Goal: Information Seeking & Learning: Learn about a topic

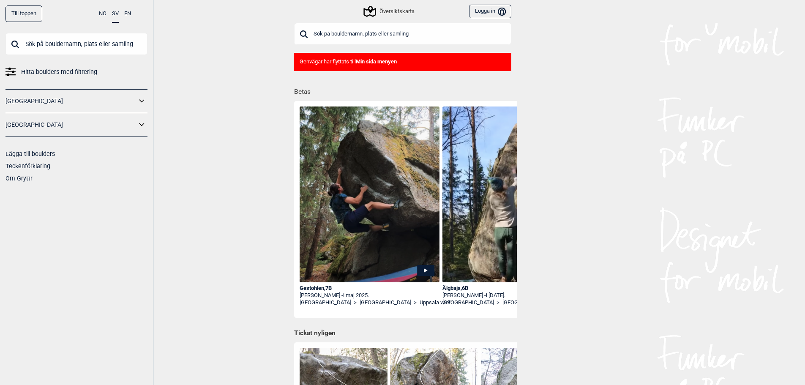
click at [43, 123] on link "[GEOGRAPHIC_DATA]" at bounding box center [70, 125] width 131 height 12
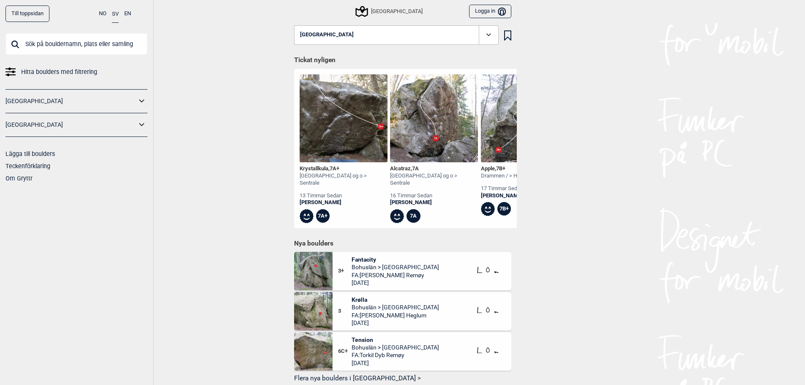
click at [37, 127] on link "[GEOGRAPHIC_DATA]" at bounding box center [70, 125] width 131 height 12
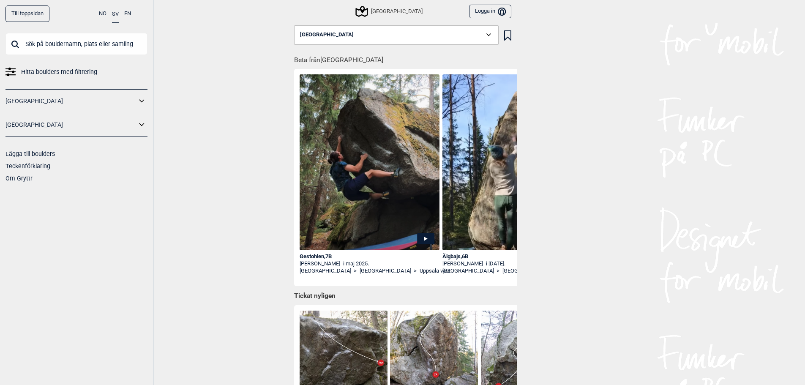
click at [135, 125] on link "[GEOGRAPHIC_DATA]" at bounding box center [70, 125] width 131 height 12
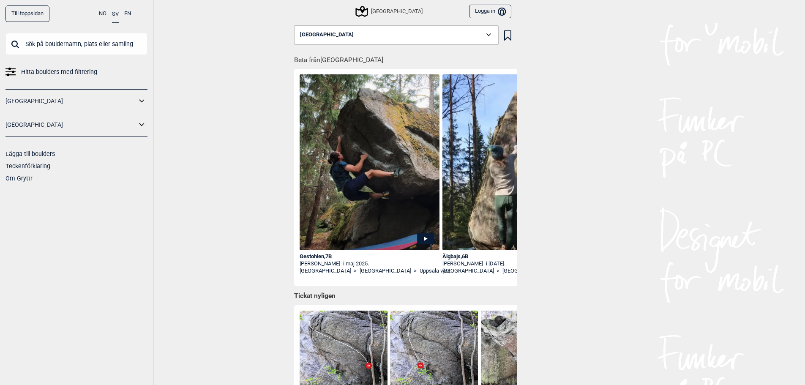
click at [139, 125] on icon at bounding box center [141, 125] width 11 height 12
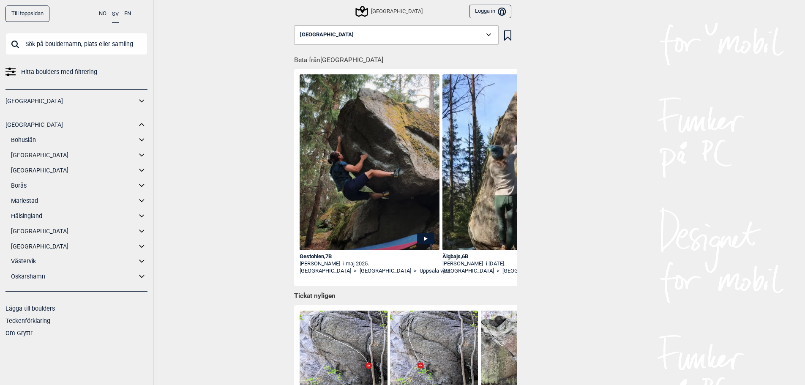
click at [31, 172] on link "[GEOGRAPHIC_DATA]" at bounding box center [73, 170] width 125 height 12
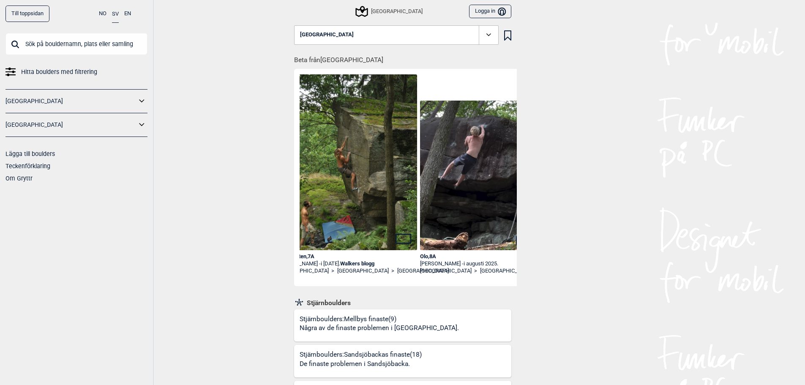
scroll to position [0, 2045]
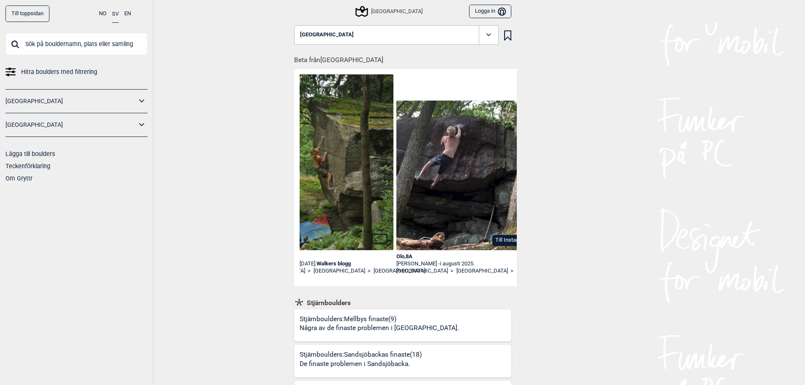
drag, startPoint x: 440, startPoint y: 264, endPoint x: 395, endPoint y: 264, distance: 44.4
click at [413, 263] on div "Linus Qvarnström - i augusti 2025." at bounding box center [466, 263] width 140 height 7
drag, startPoint x: 438, startPoint y: 265, endPoint x: 398, endPoint y: 261, distance: 40.7
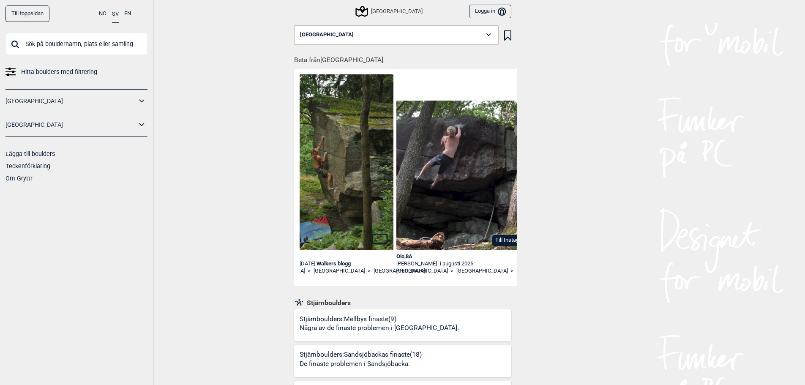
click at [398, 261] on div "Linus Qvarnström - i augusti 2025." at bounding box center [466, 263] width 140 height 7
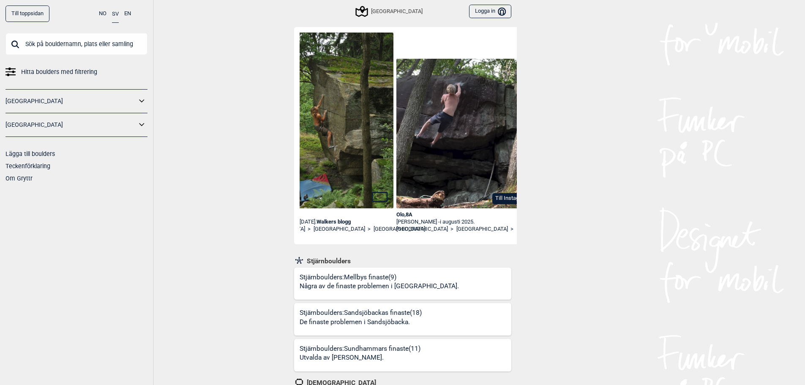
scroll to position [42, 0]
click at [243, 145] on div "Till toppsidan NO SV EN Hitta boulders med filtrering Norge Sverige Lägga till …" at bounding box center [402, 150] width 805 height 385
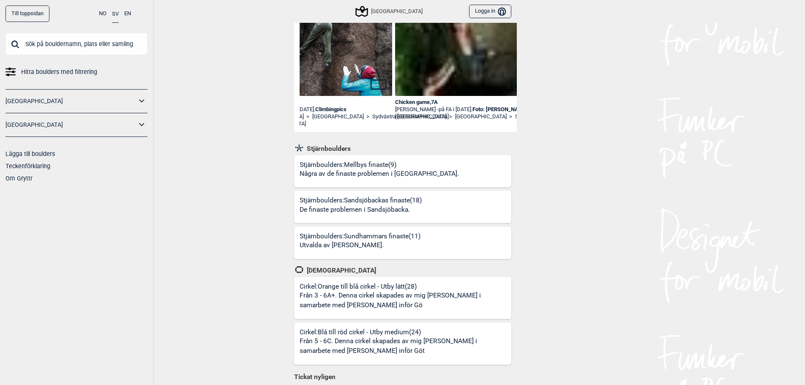
scroll to position [169, 0]
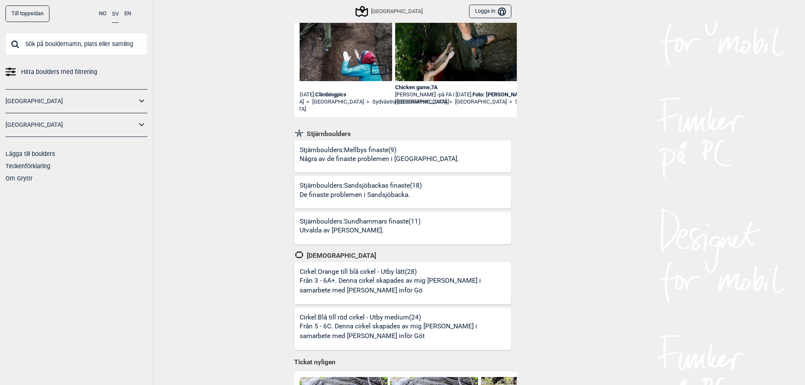
click at [357, 225] on div "Stjärnboulders: Sundhammars finaste (11) Utvalda av Tim Waern." at bounding box center [360, 230] width 121 height 27
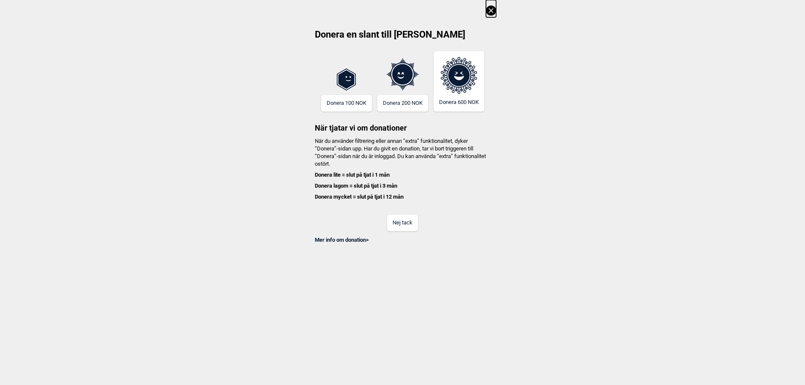
click at [499, 10] on div "Donera en slant till Gryttr Donera 100 NOK Donera 200 NOK Donera 600 NOK När tj…" at bounding box center [402, 122] width 805 height 244
click at [496, 10] on icon at bounding box center [491, 10] width 10 height 10
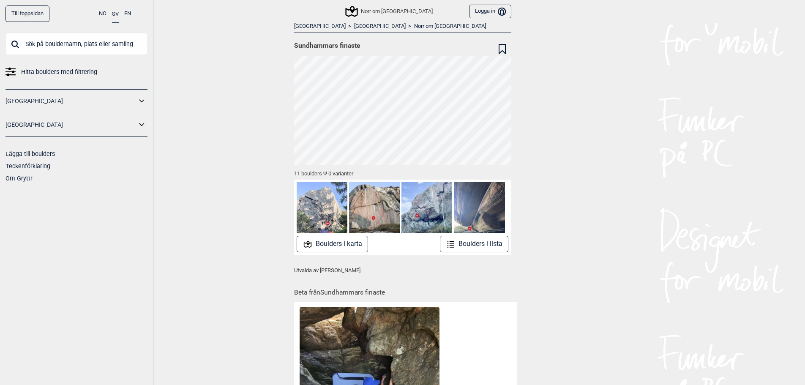
drag, startPoint x: 283, startPoint y: 46, endPoint x: 337, endPoint y: 45, distance: 53.7
click at [337, 45] on div "Till toppsidan NO SV EN Hitta boulders med filtrering Norge Sverige Lägga till …" at bounding box center [402, 192] width 805 height 385
click at [267, 177] on div "Till toppsidan NO SV EN Hitta boulders med filtrering Norge Sverige Lägga till …" at bounding box center [402, 192] width 805 height 385
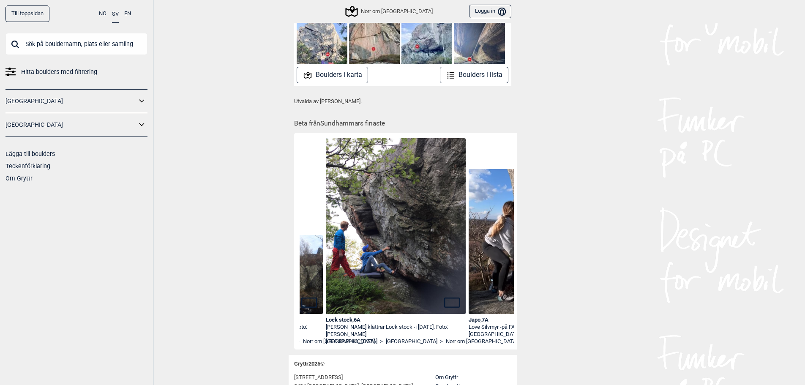
scroll to position [0, 261]
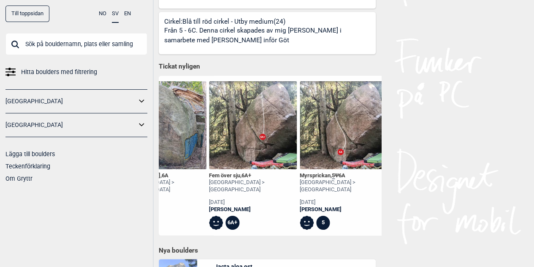
scroll to position [423, 0]
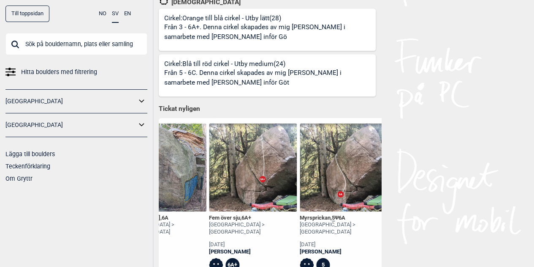
click at [268, 58] on link "Cirkel: Blå till röd cirkel - Utby medium (24) Från 5 - 6C. Denna cirkel skapad…" at bounding box center [267, 75] width 217 height 42
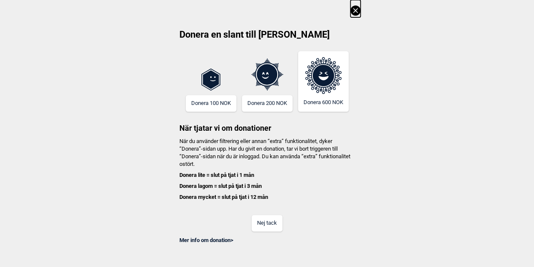
click at [361, 9] on icon at bounding box center [356, 10] width 10 height 10
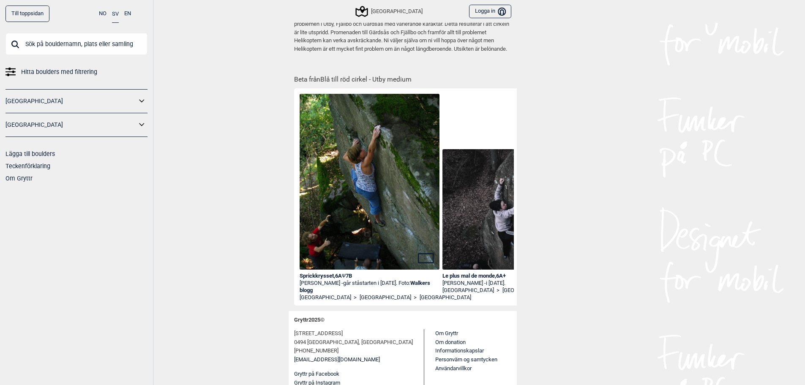
scroll to position [373, 0]
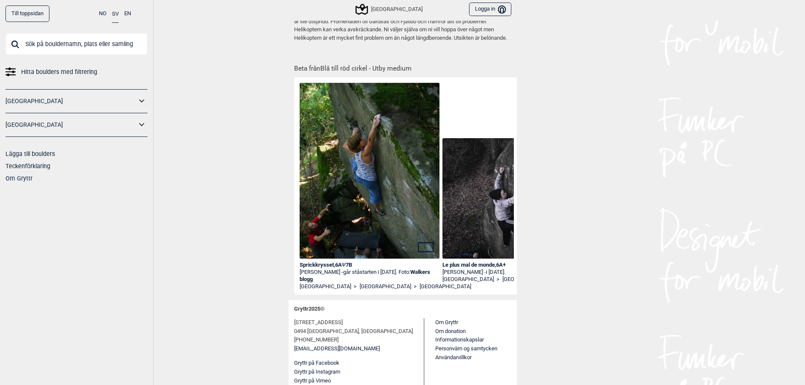
drag, startPoint x: 326, startPoint y: 289, endPoint x: 340, endPoint y: 289, distance: 13.9
click at [340, 289] on div "Sprickkrysset , 6A Ψ 7B [PERSON_NAME] - går ståstarten i [DATE]. Foto: Walkers …" at bounding box center [405, 185] width 223 height 217
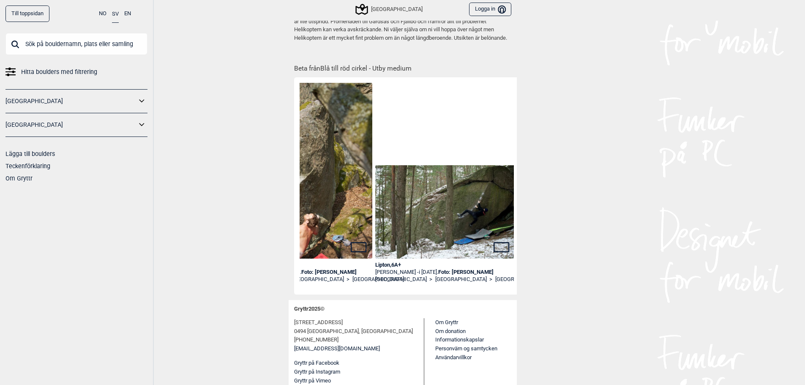
scroll to position [0, 1507]
